Goal: Task Accomplishment & Management: Manage account settings

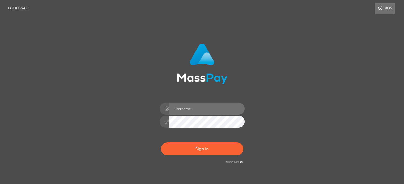
click at [197, 110] on input "text" at bounding box center [206, 109] width 75 height 12
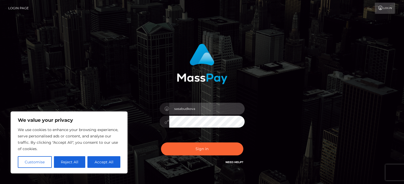
scroll to position [30, 0]
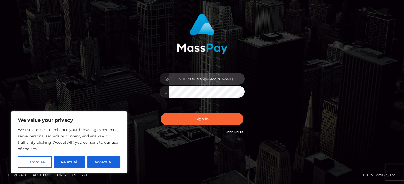
type input "[EMAIL_ADDRESS][DOMAIN_NAME]"
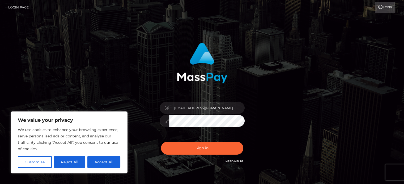
scroll to position [0, 0]
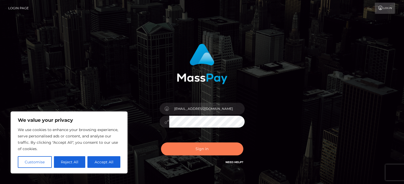
click at [211, 149] on button "Sign in" at bounding box center [202, 149] width 82 height 13
